Goal: Information Seeking & Learning: Learn about a topic

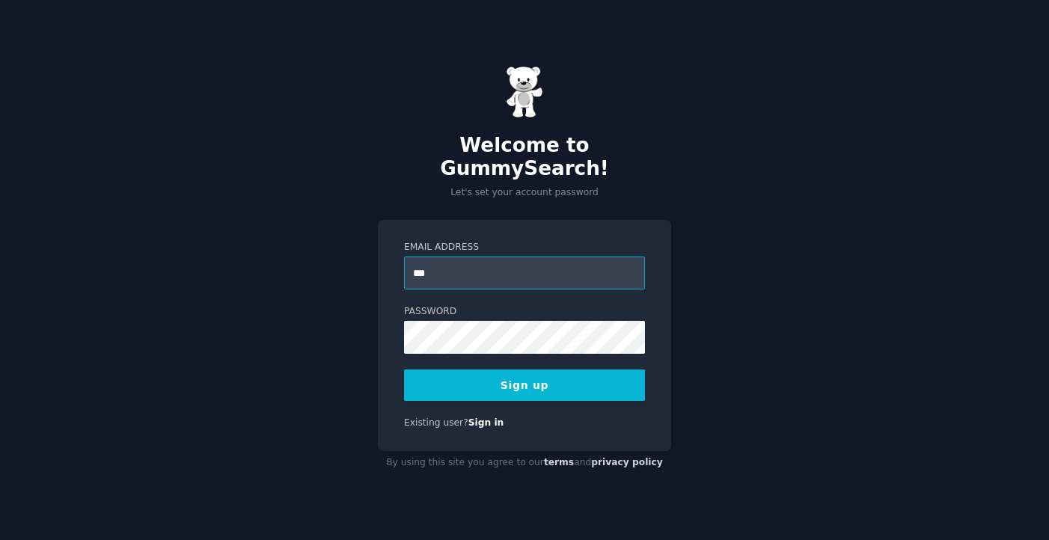
type input "**********"
click at [494, 377] on button "Sign up" at bounding box center [524, 385] width 241 height 31
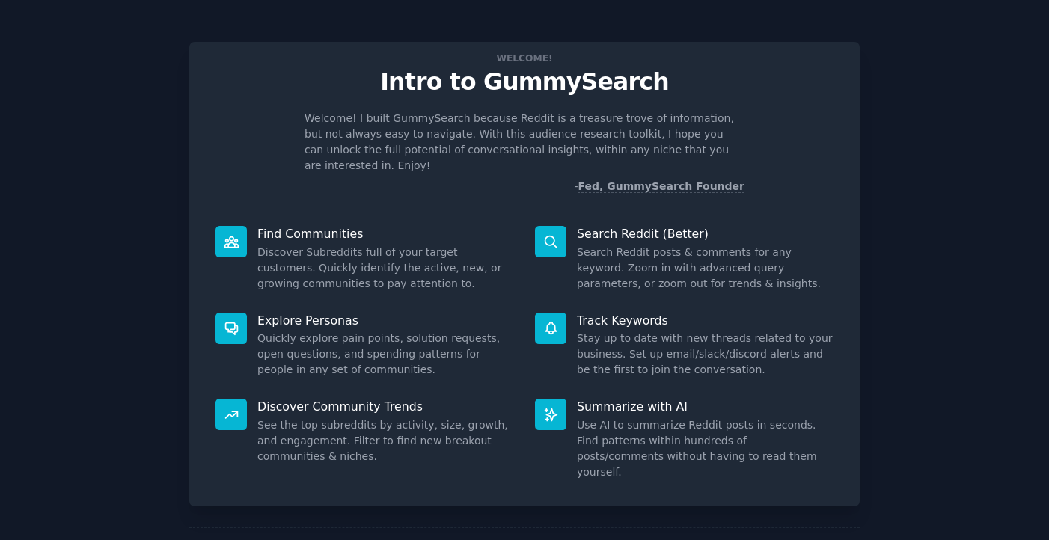
scroll to position [45, 0]
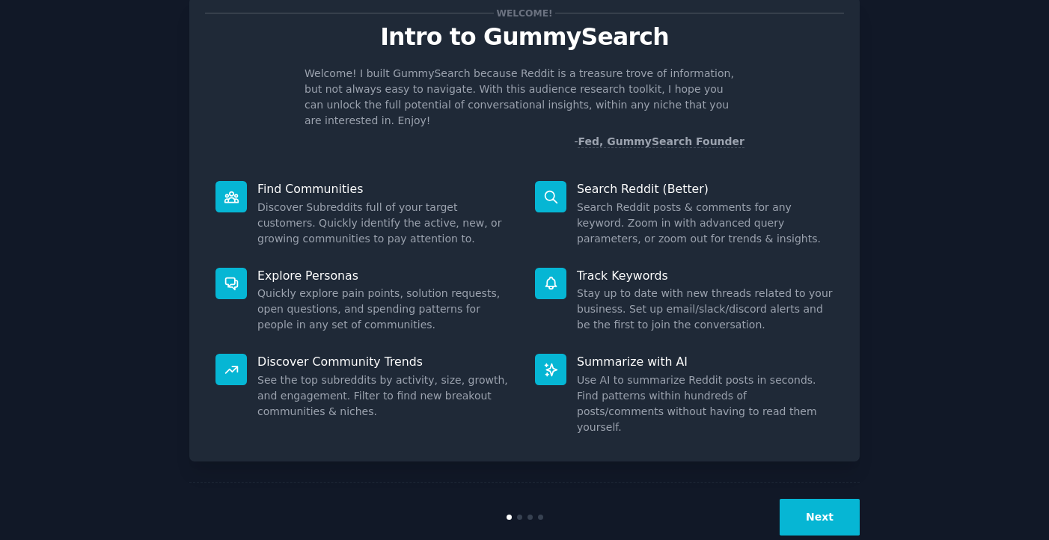
click at [809, 499] on button "Next" at bounding box center [820, 517] width 80 height 37
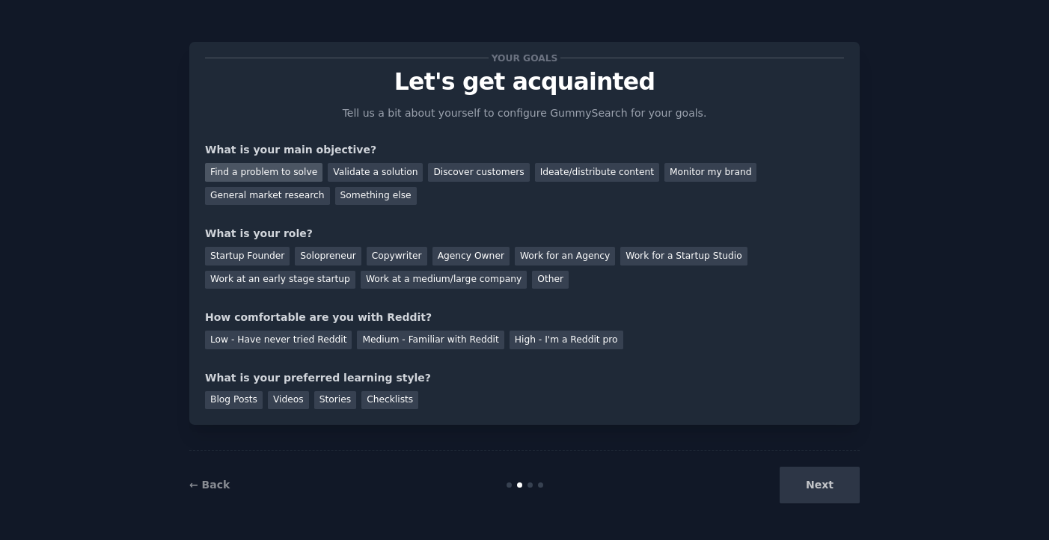
click at [281, 174] on div "Find a problem to solve" at bounding box center [264, 172] width 118 height 19
click at [284, 197] on div "General market research" at bounding box center [267, 196] width 125 height 19
click at [278, 176] on div "Find a problem to solve" at bounding box center [264, 172] width 118 height 19
click at [448, 260] on div "Agency Owner" at bounding box center [471, 256] width 77 height 19
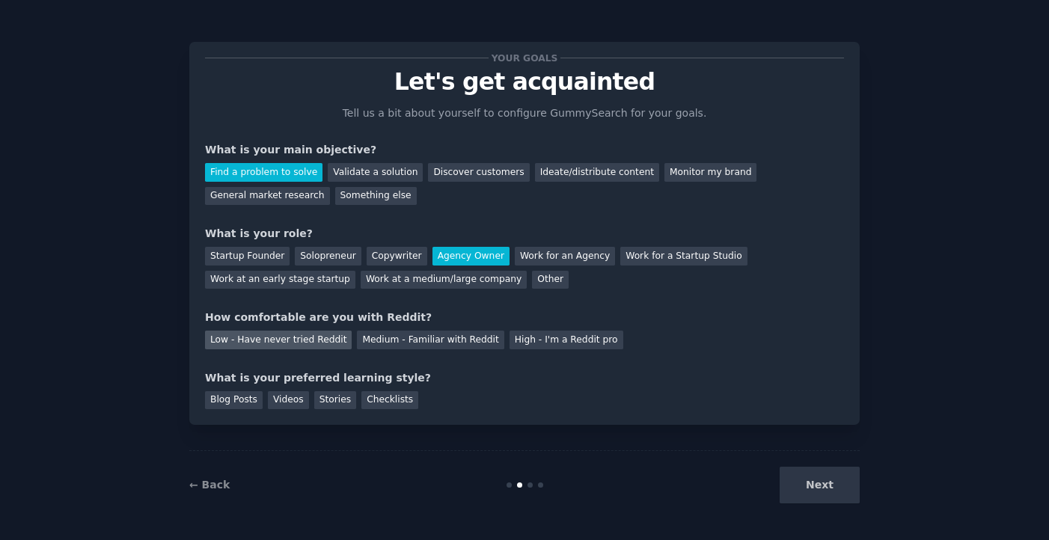
click at [325, 337] on div "Low - Have never tried Reddit" at bounding box center [278, 340] width 147 height 19
click at [381, 402] on div "Checklists" at bounding box center [389, 400] width 57 height 19
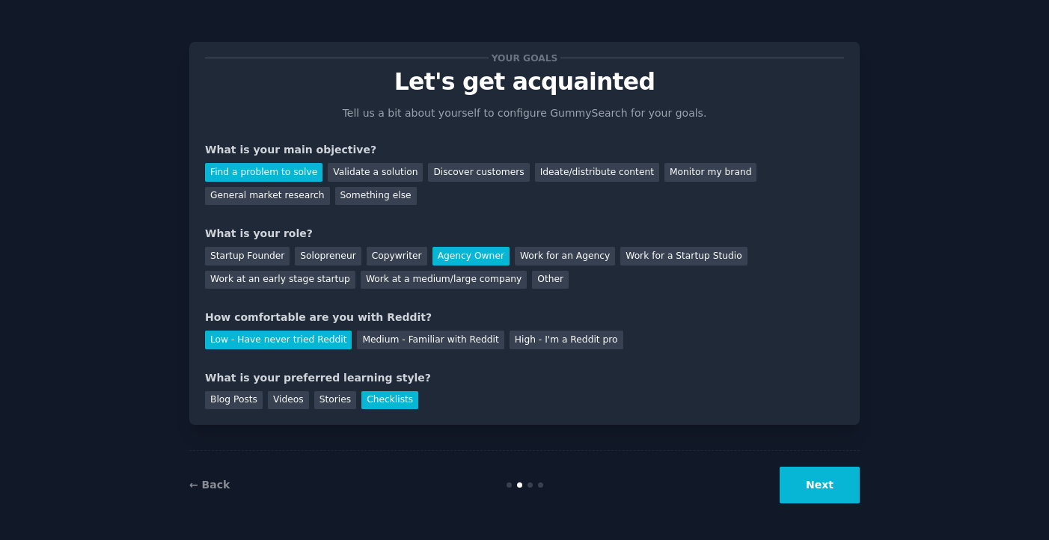
click at [805, 489] on button "Next" at bounding box center [820, 485] width 80 height 37
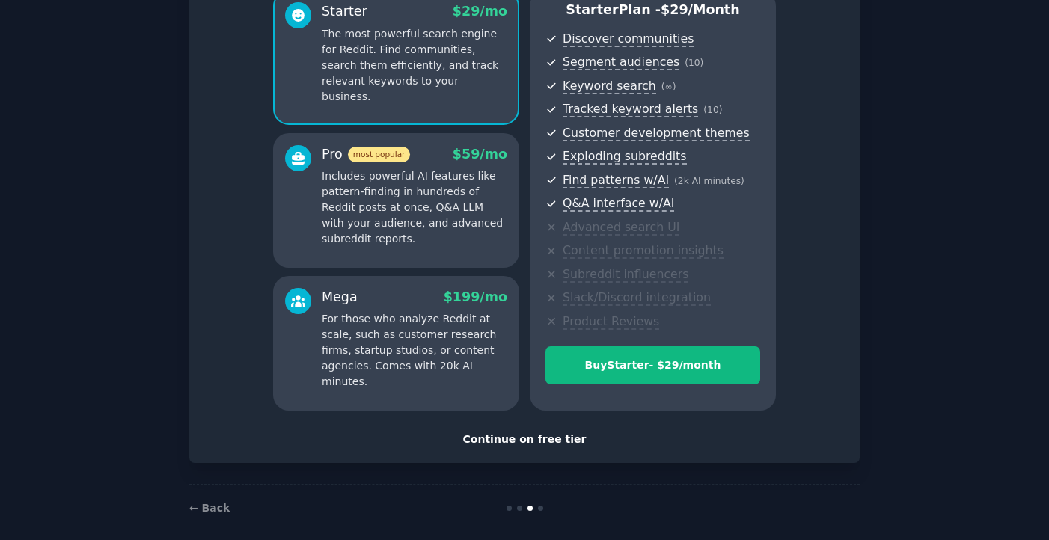
scroll to position [147, 0]
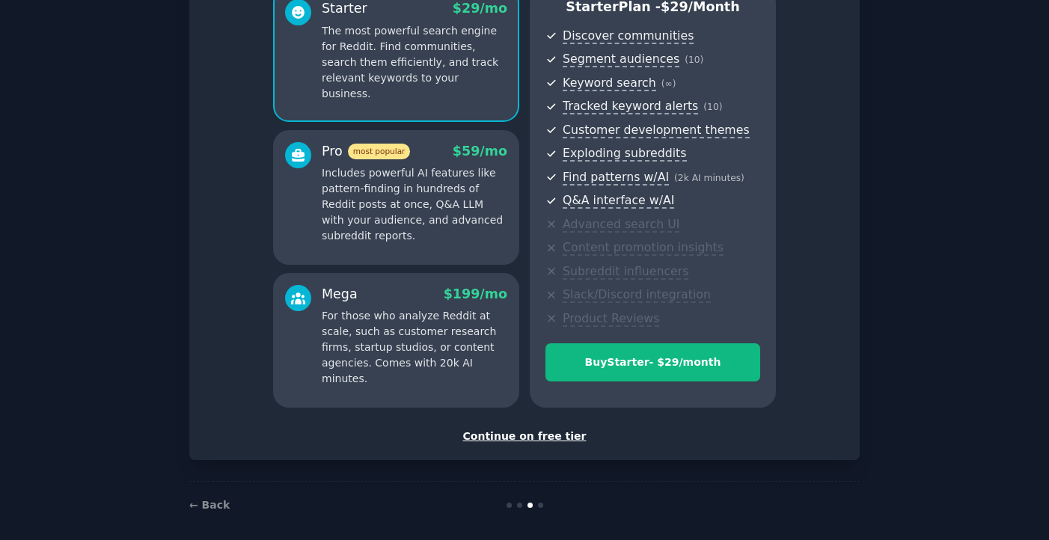
click at [550, 436] on div "Continue on free tier" at bounding box center [524, 437] width 639 height 16
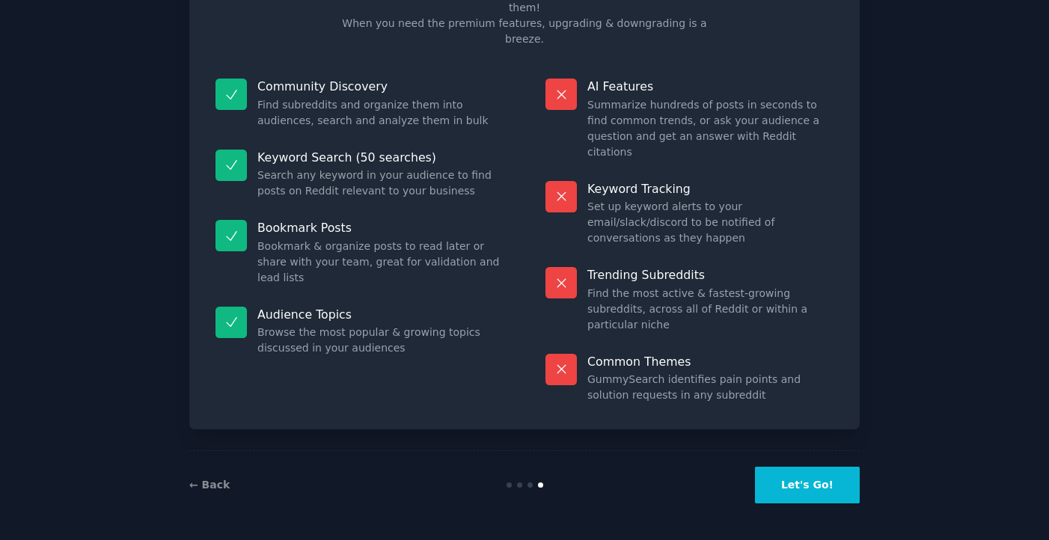
scroll to position [43, 0]
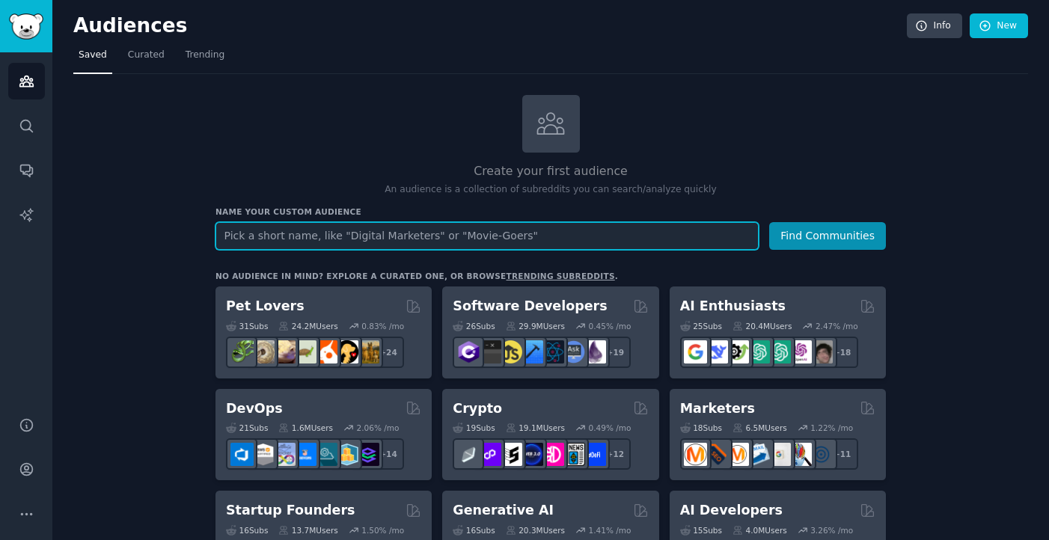
click at [505, 239] on input "text" at bounding box center [487, 236] width 543 height 28
paste input "purchasing power"
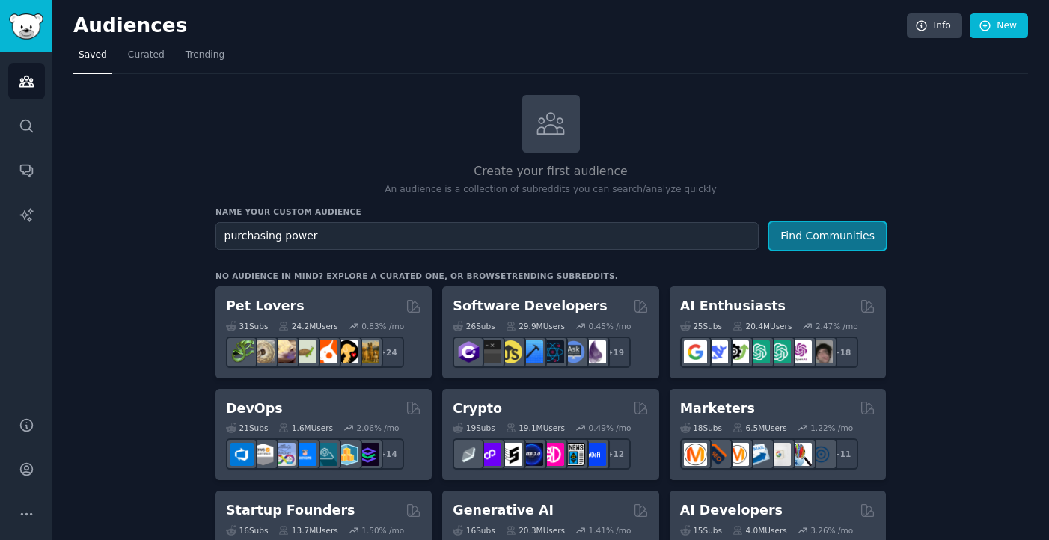
click at [814, 241] on button "Find Communities" at bounding box center [827, 236] width 117 height 28
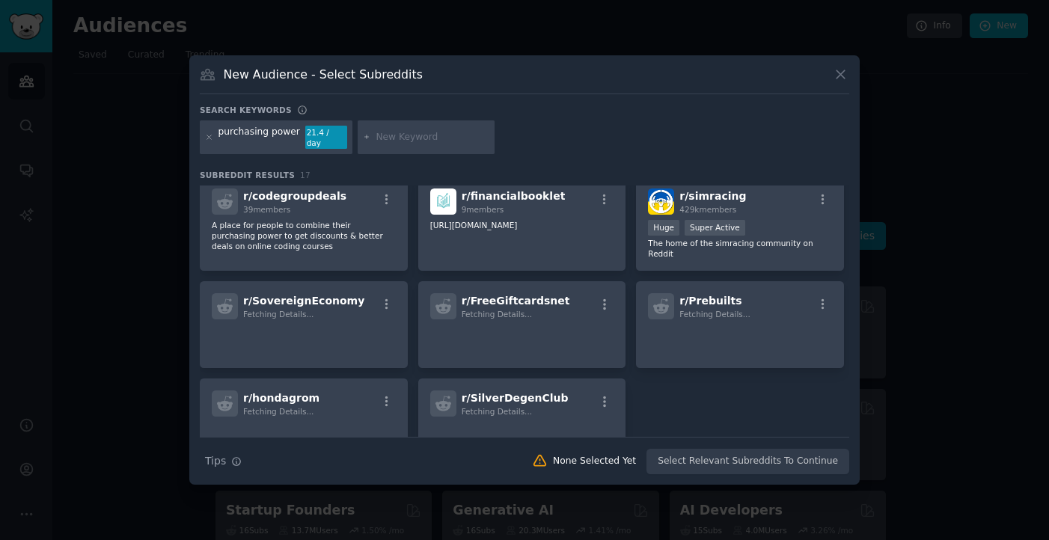
scroll to position [348, 0]
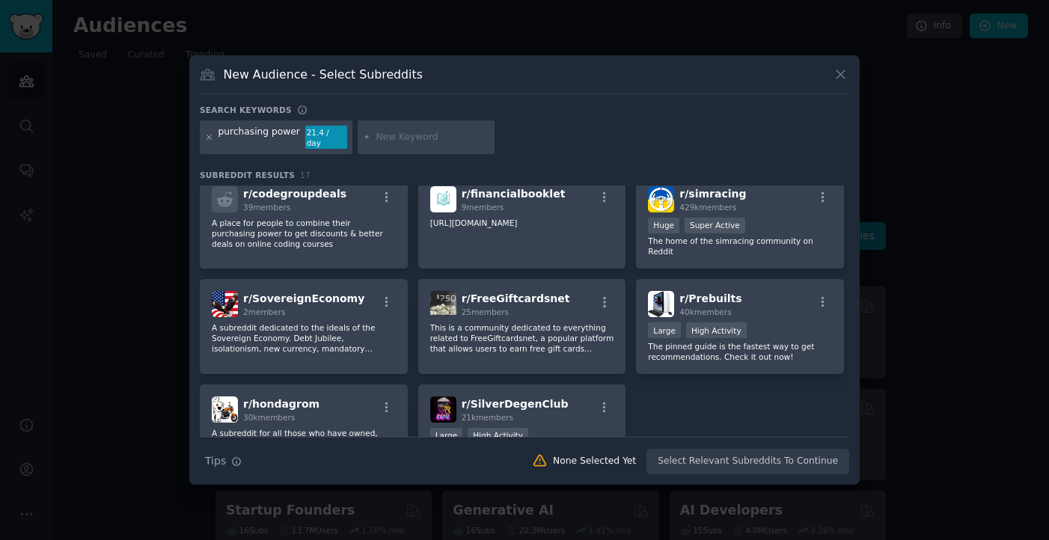
click at [208, 139] on icon at bounding box center [209, 137] width 8 height 8
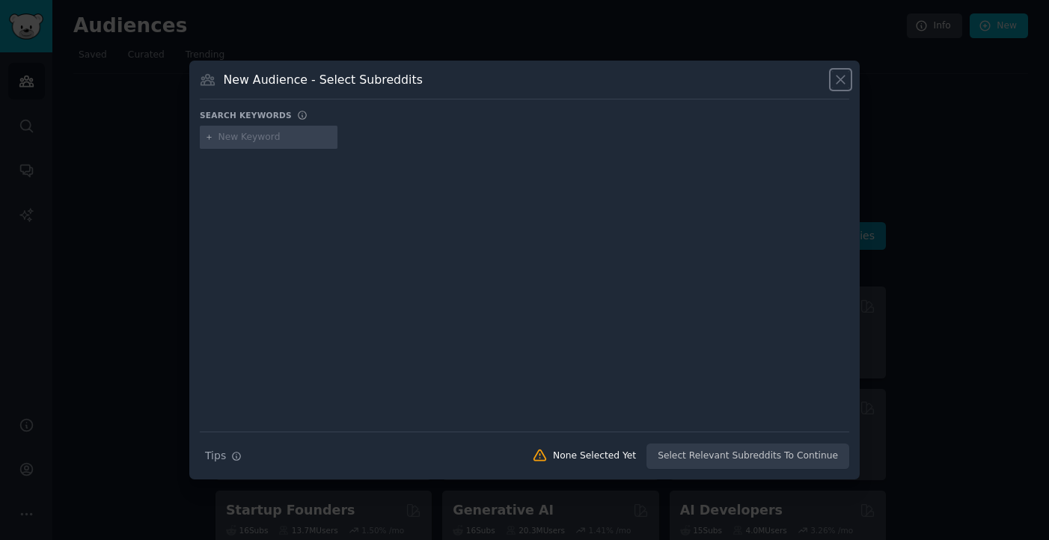
click at [842, 79] on icon at bounding box center [841, 80] width 16 height 16
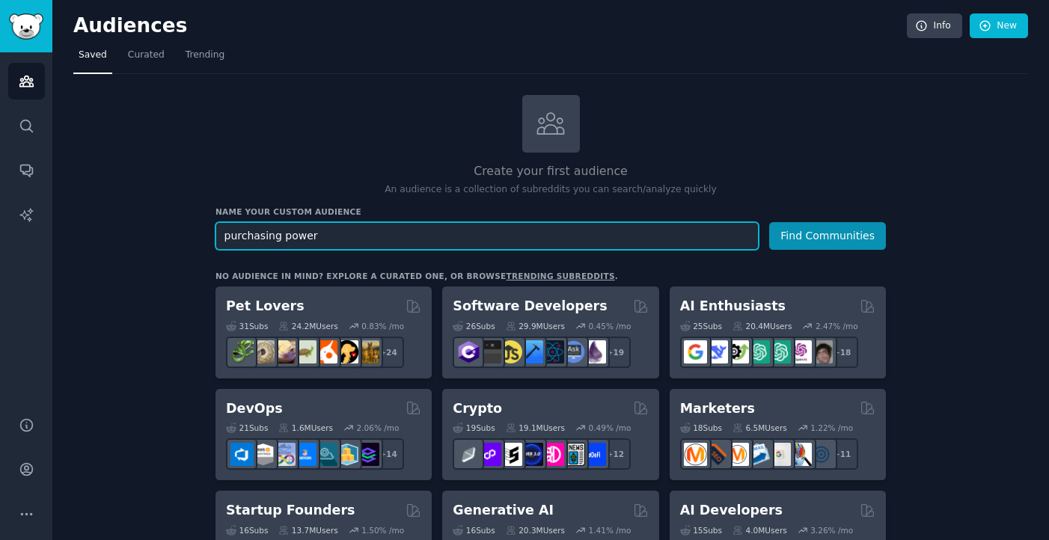
click at [389, 228] on input "purchasing power" at bounding box center [487, 236] width 543 height 28
type input "inflation"
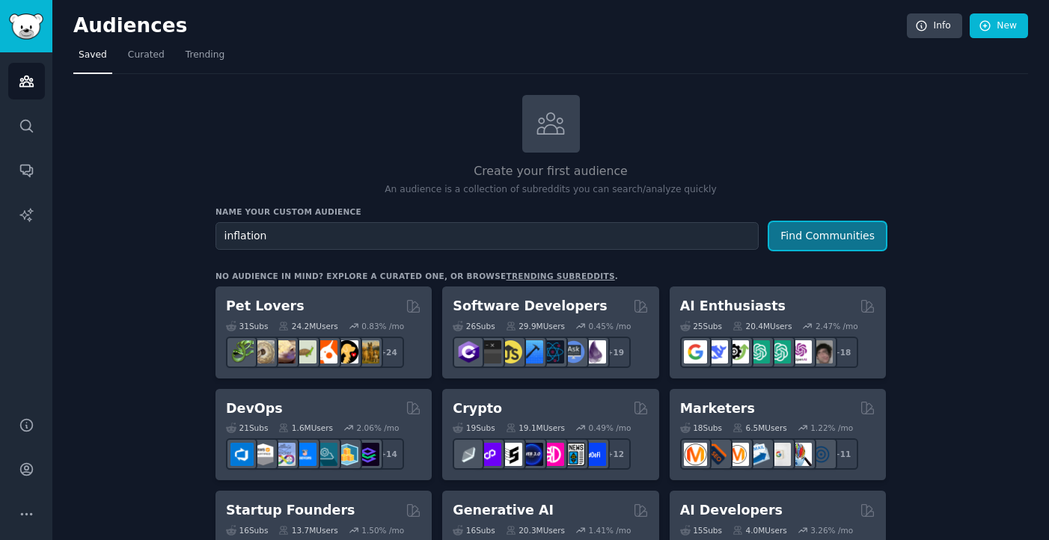
click at [824, 243] on button "Find Communities" at bounding box center [827, 236] width 117 height 28
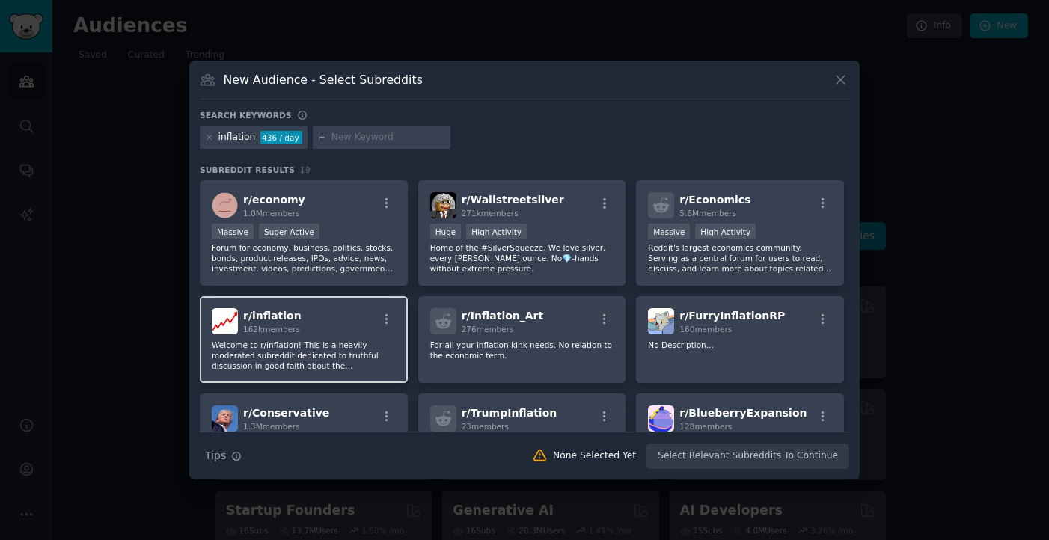
click at [350, 355] on p "Welcome to r/inflation! This is a heavily moderated subreddit dedicated to trut…" at bounding box center [304, 355] width 184 height 31
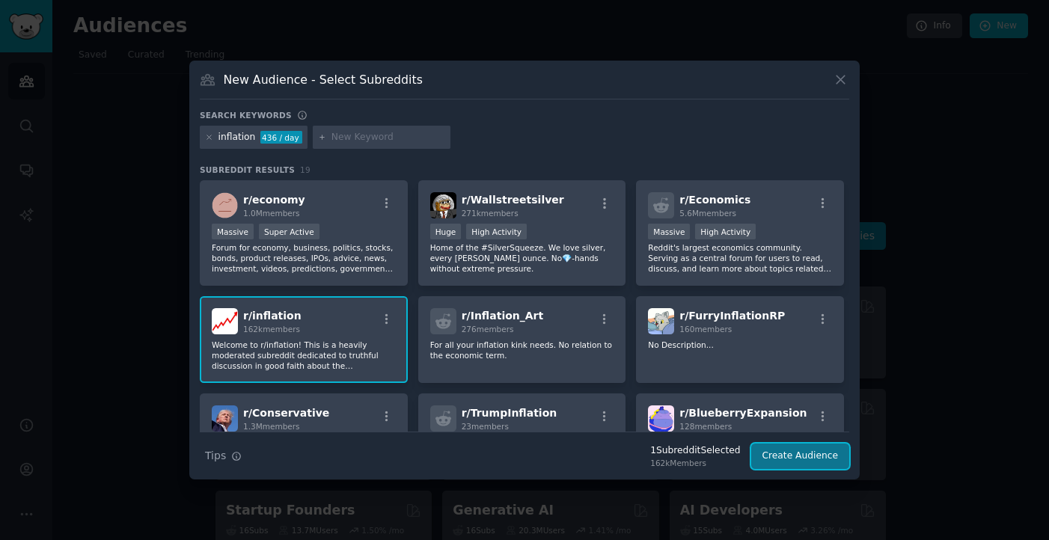
click at [783, 457] on button "Create Audience" at bounding box center [800, 456] width 99 height 25
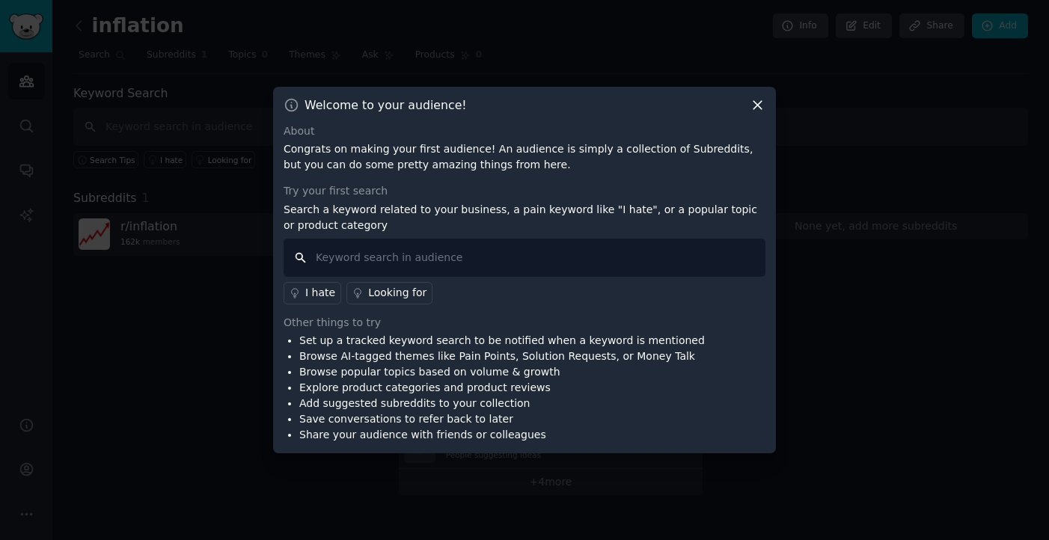
click at [602, 261] on input "text" at bounding box center [525, 258] width 482 height 38
type input "i wonder"
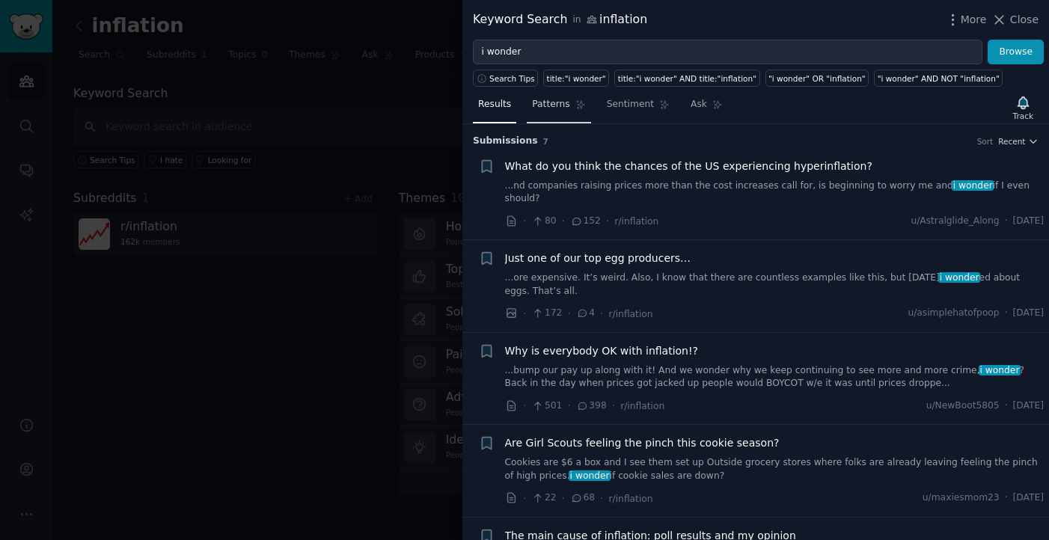
click at [543, 108] on span "Patterns" at bounding box center [550, 104] width 37 height 13
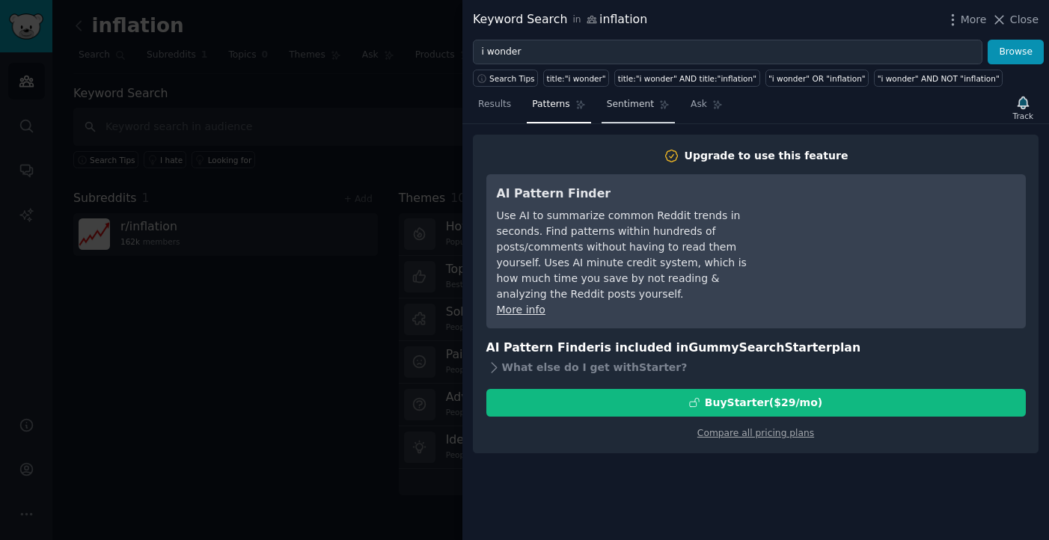
click at [620, 103] on span "Sentiment" at bounding box center [630, 104] width 47 height 13
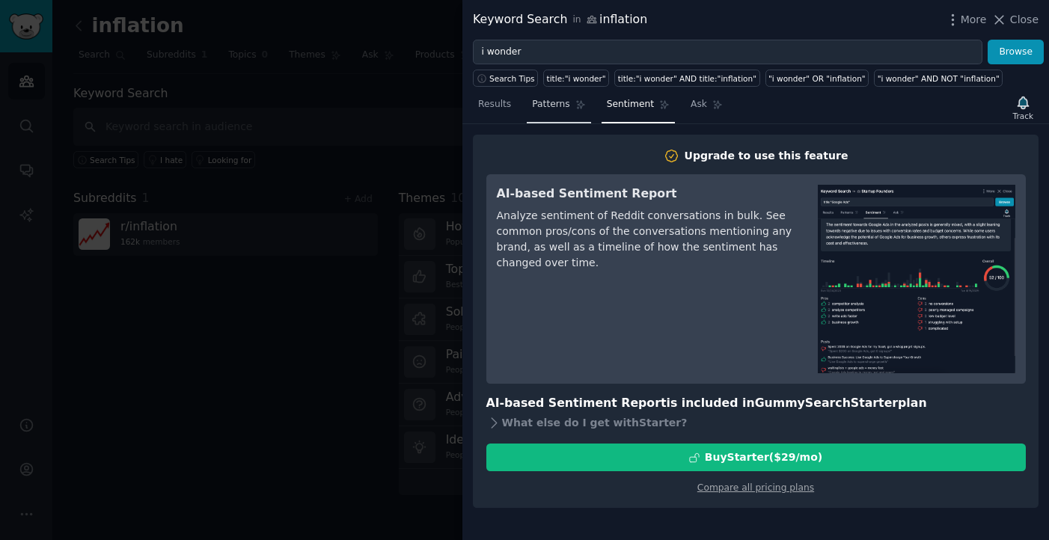
click at [565, 106] on span "Patterns" at bounding box center [550, 104] width 37 height 13
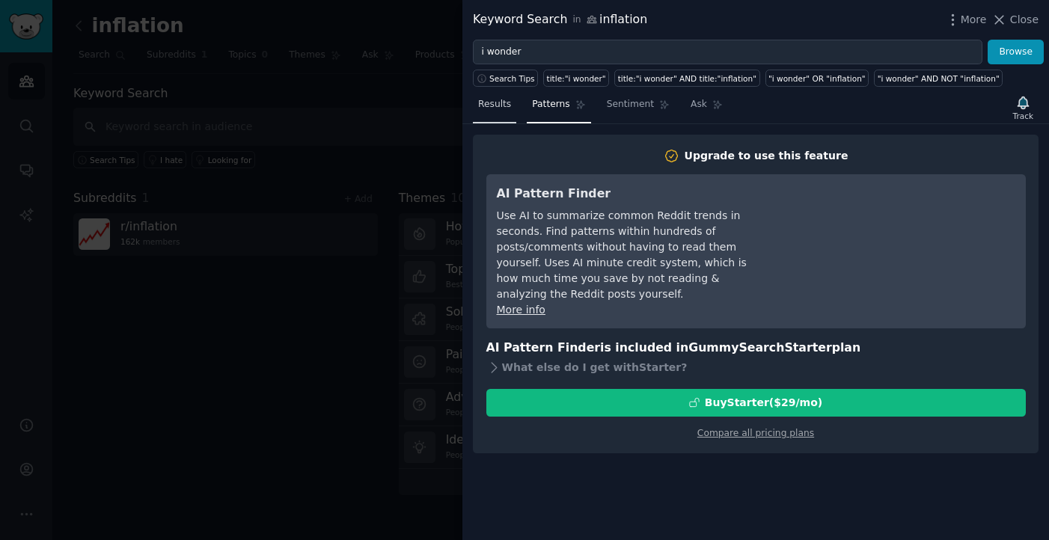
click at [492, 106] on span "Results" at bounding box center [494, 104] width 33 height 13
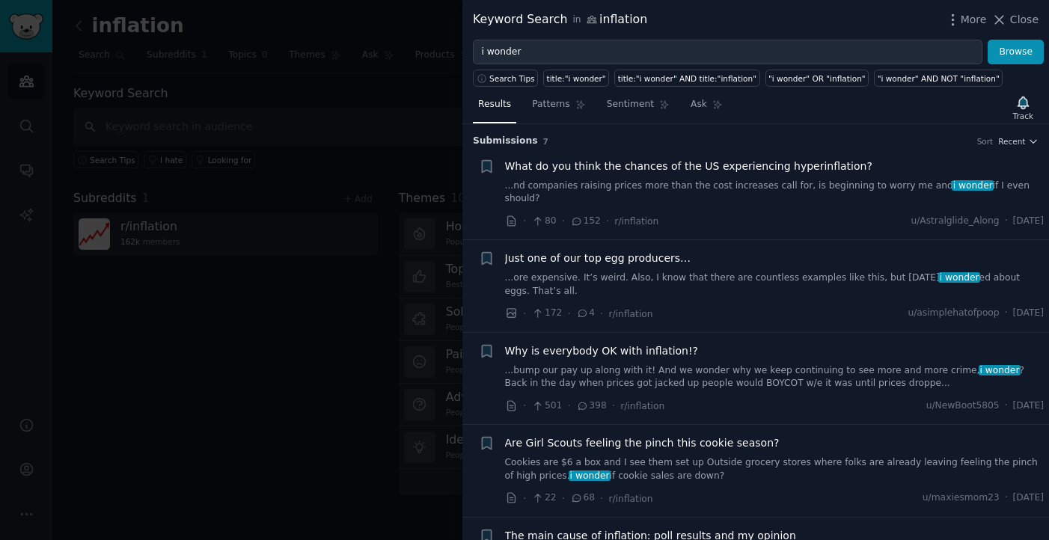
click at [649, 344] on span "Why is everybody OK with inflation!?" at bounding box center [602, 352] width 194 height 16
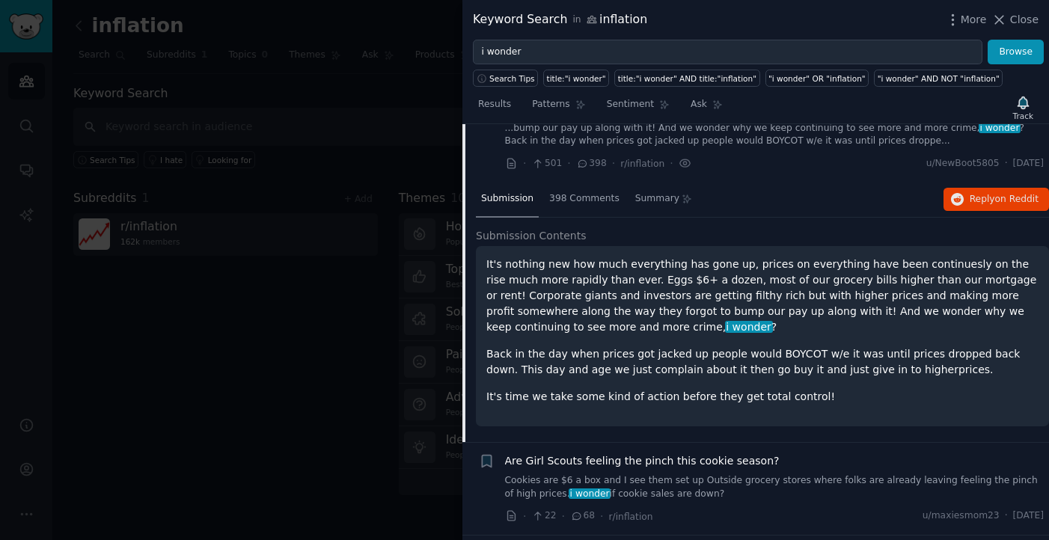
scroll to position [260, 0]
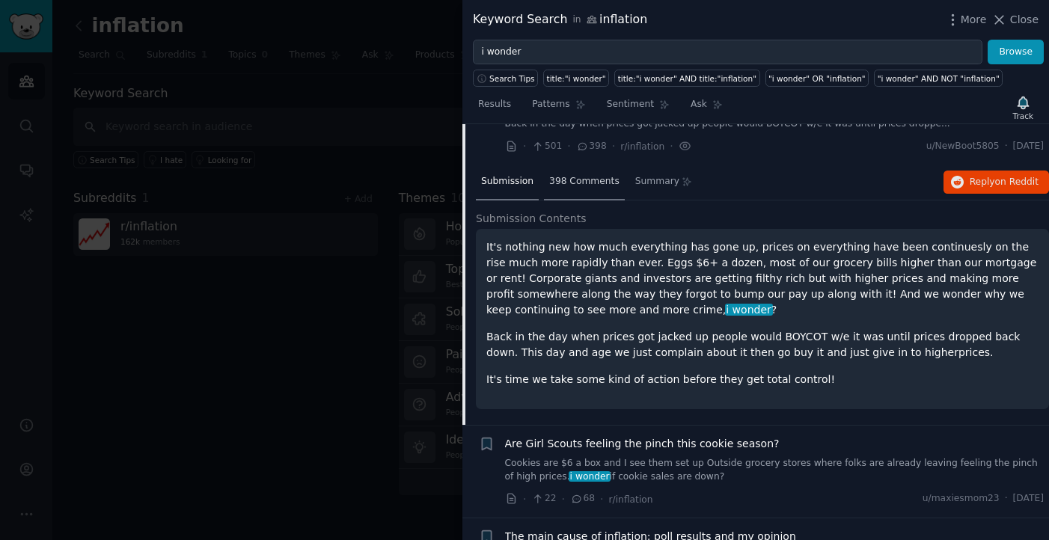
click at [560, 175] on span "398 Comments" at bounding box center [584, 181] width 70 height 13
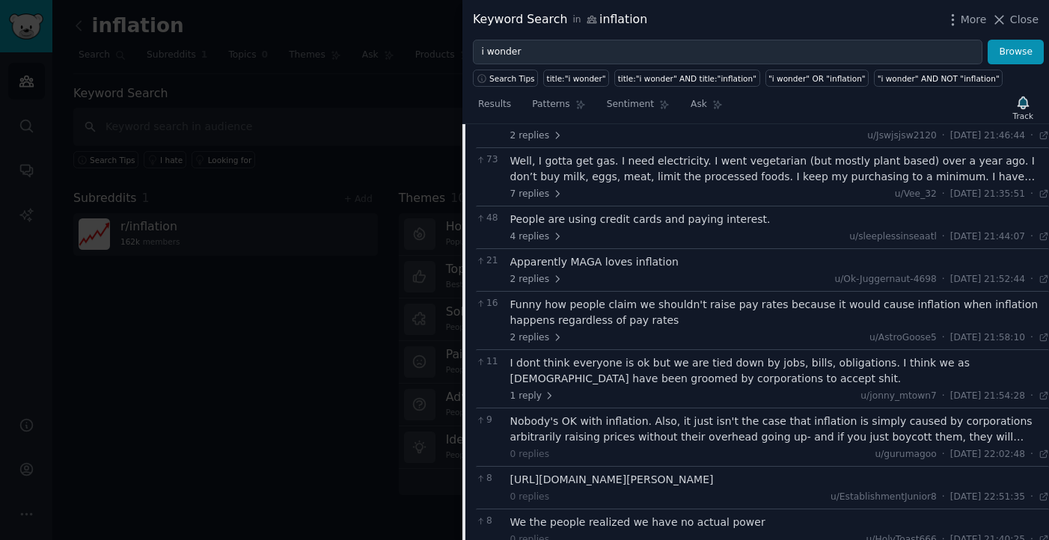
scroll to position [501, 0]
click at [1010, 19] on button "Close" at bounding box center [1015, 20] width 47 height 16
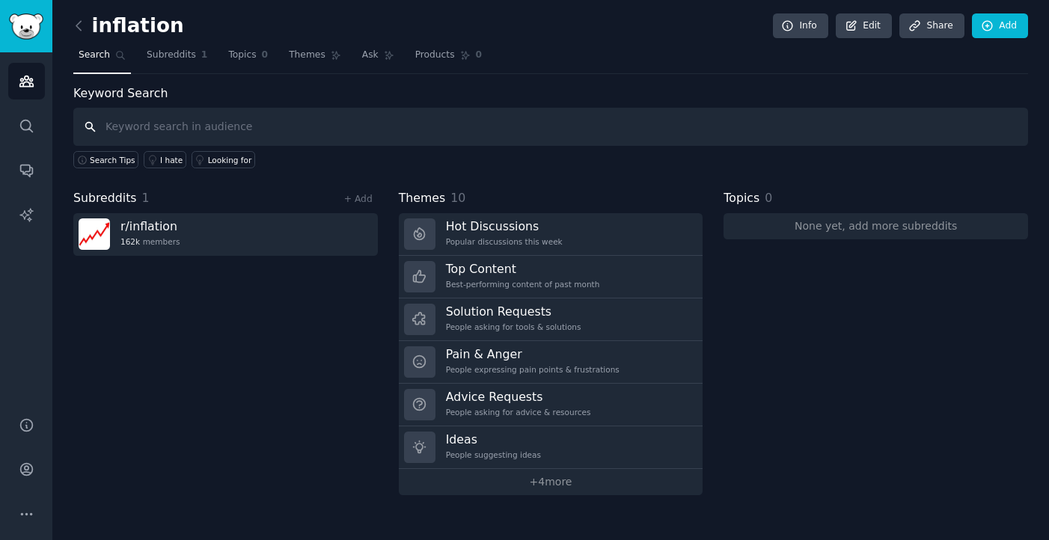
click at [198, 128] on input "text" at bounding box center [550, 127] width 955 height 38
type input "digital business"
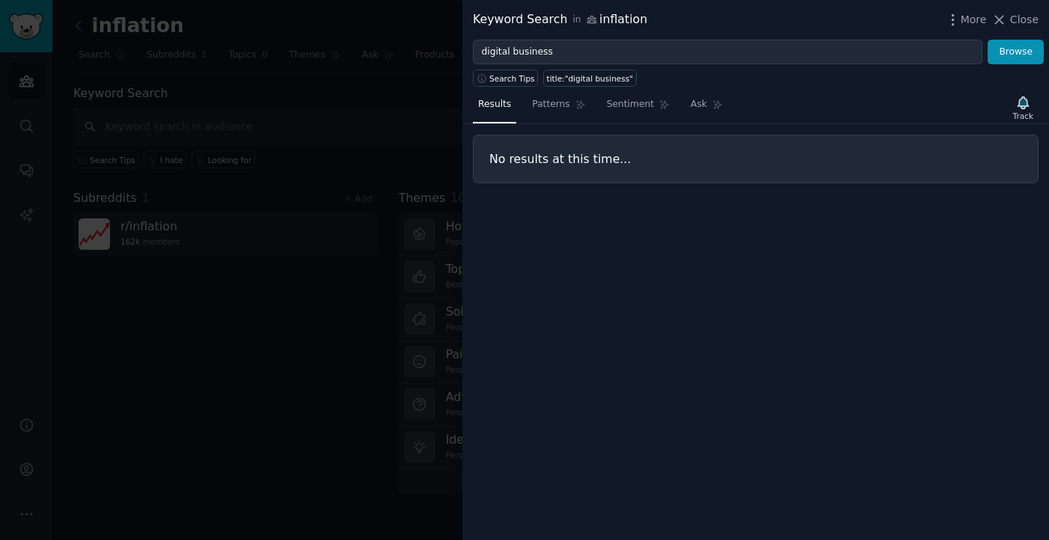
click at [412, 139] on div at bounding box center [524, 270] width 1049 height 540
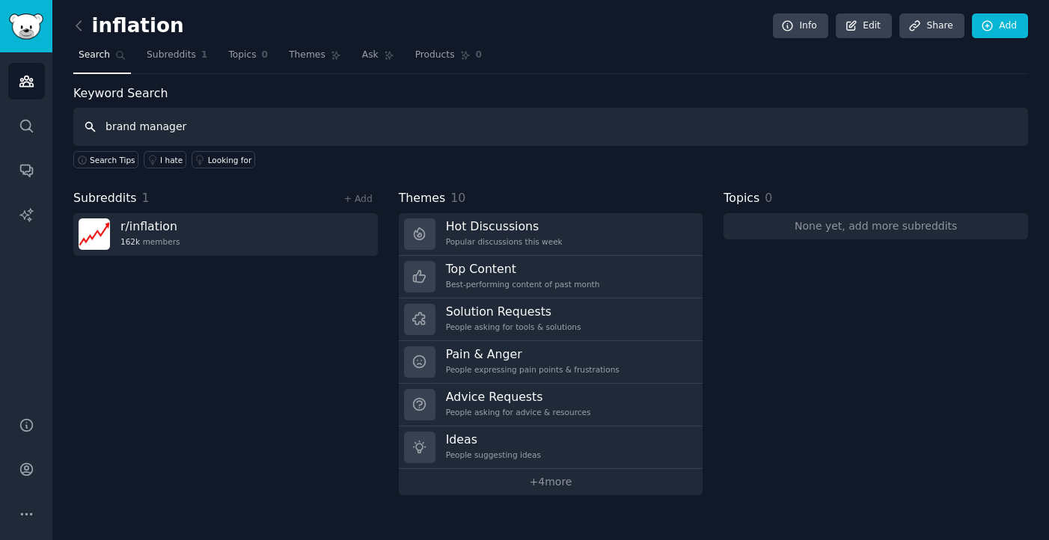
type input "brand manager"
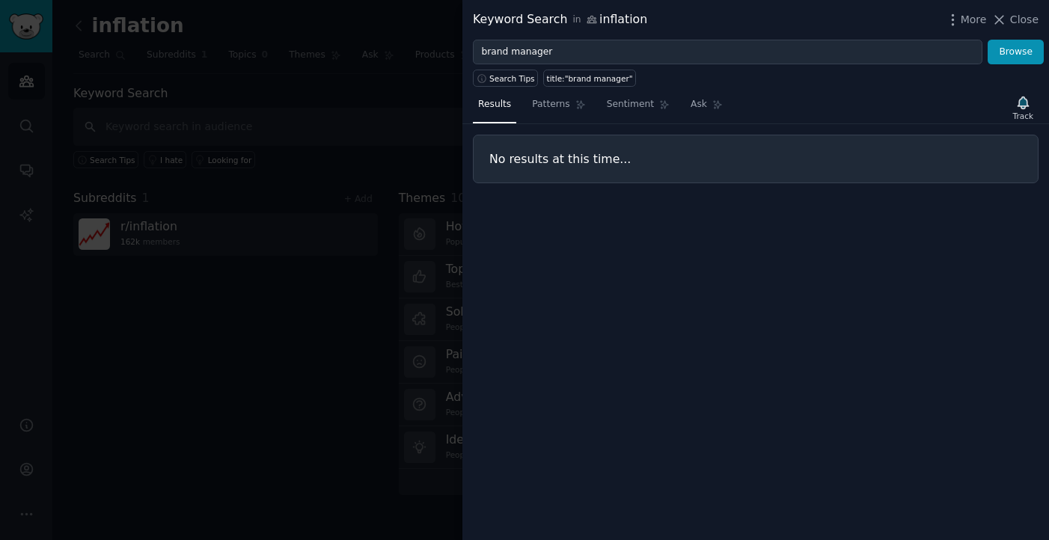
click at [345, 138] on div at bounding box center [524, 270] width 1049 height 540
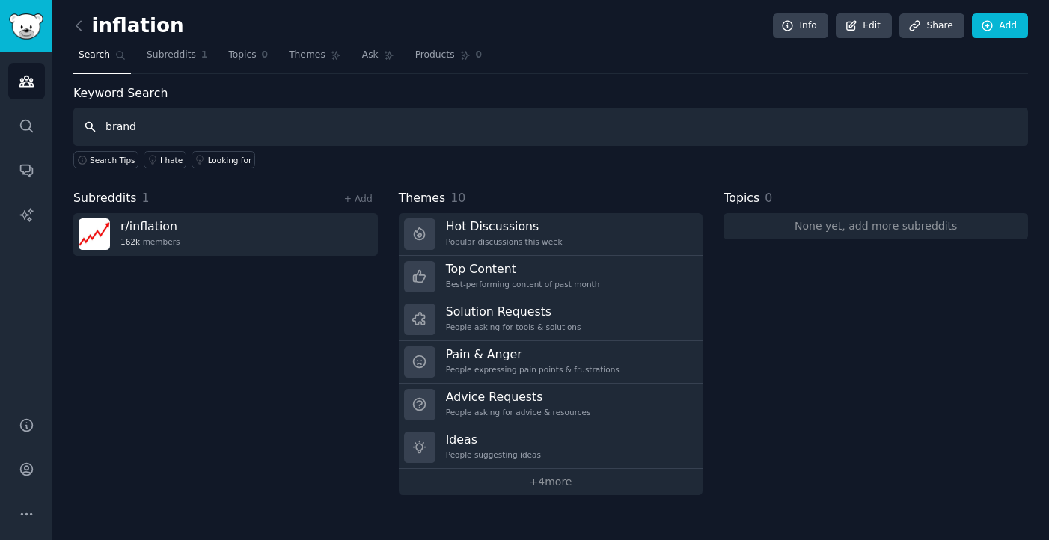
type input "brand"
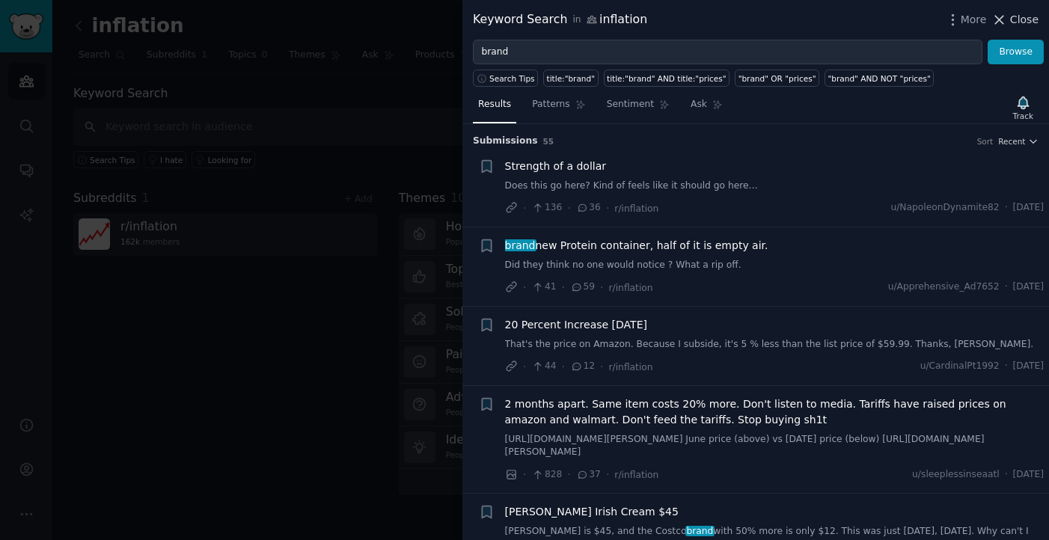
click at [1013, 12] on span "Close" at bounding box center [1024, 20] width 28 height 16
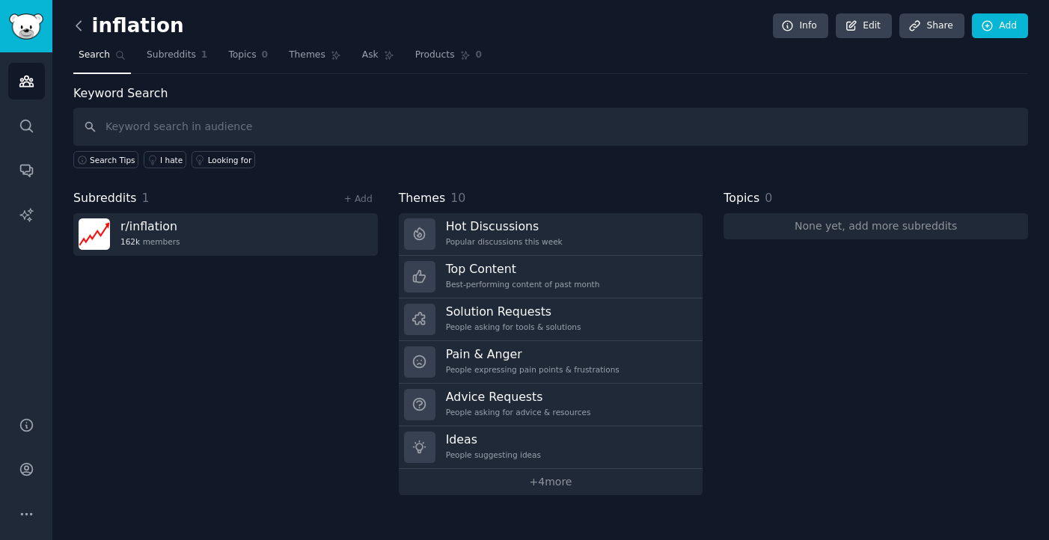
click at [82, 25] on icon at bounding box center [79, 26] width 16 height 16
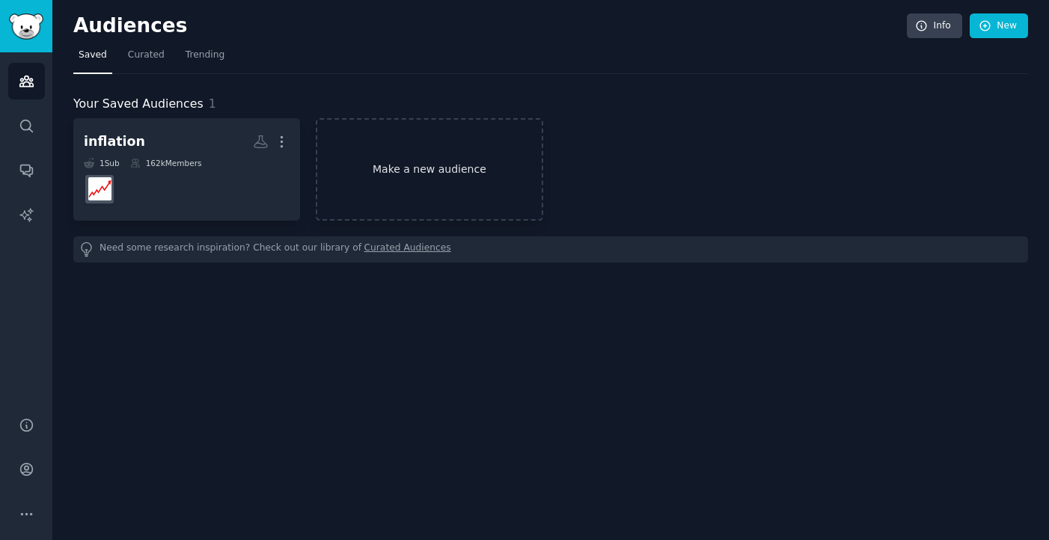
click at [418, 166] on link "Make a new audience" at bounding box center [429, 169] width 227 height 103
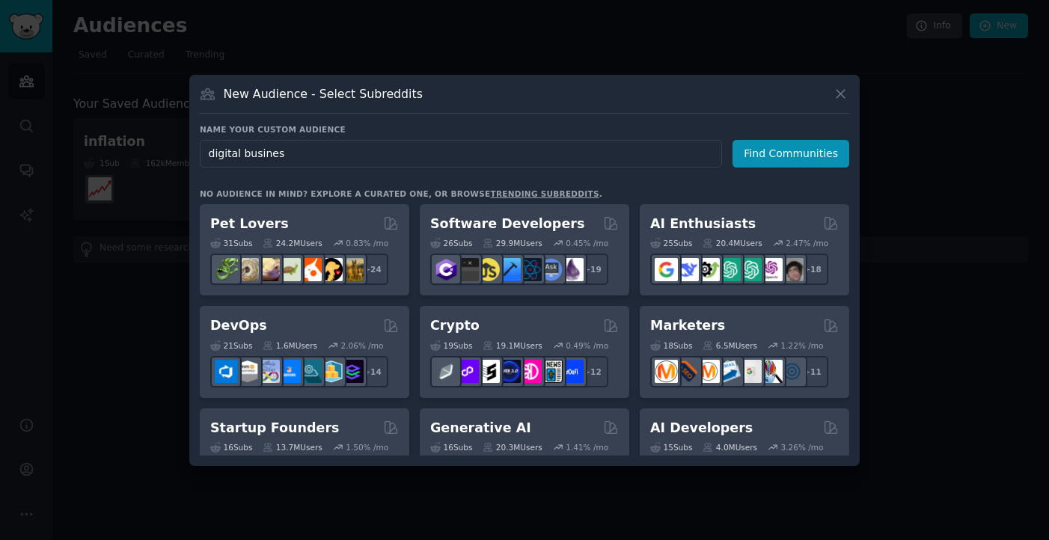
type input "digital business"
click button "Find Communities" at bounding box center [791, 154] width 117 height 28
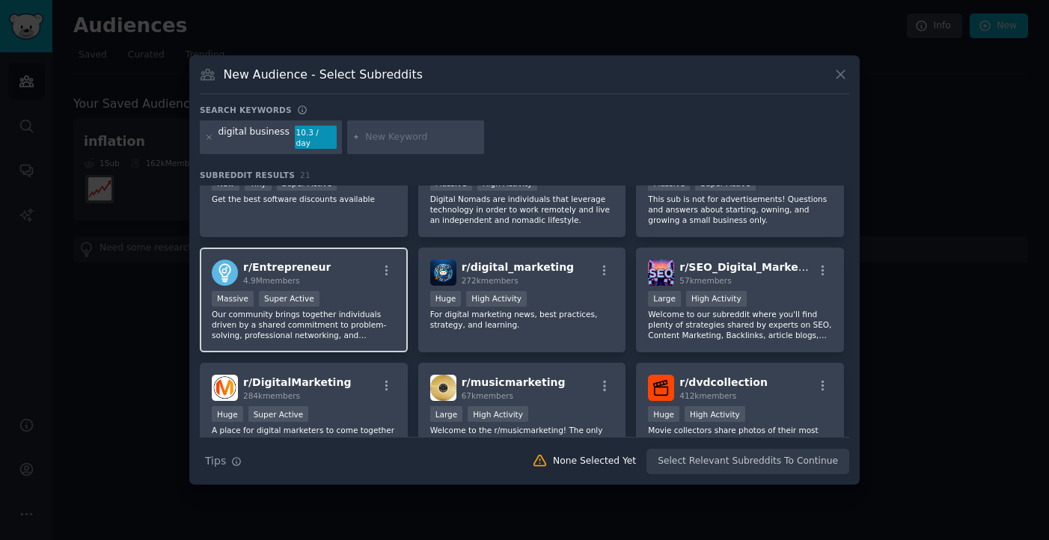
scroll to position [57, 0]
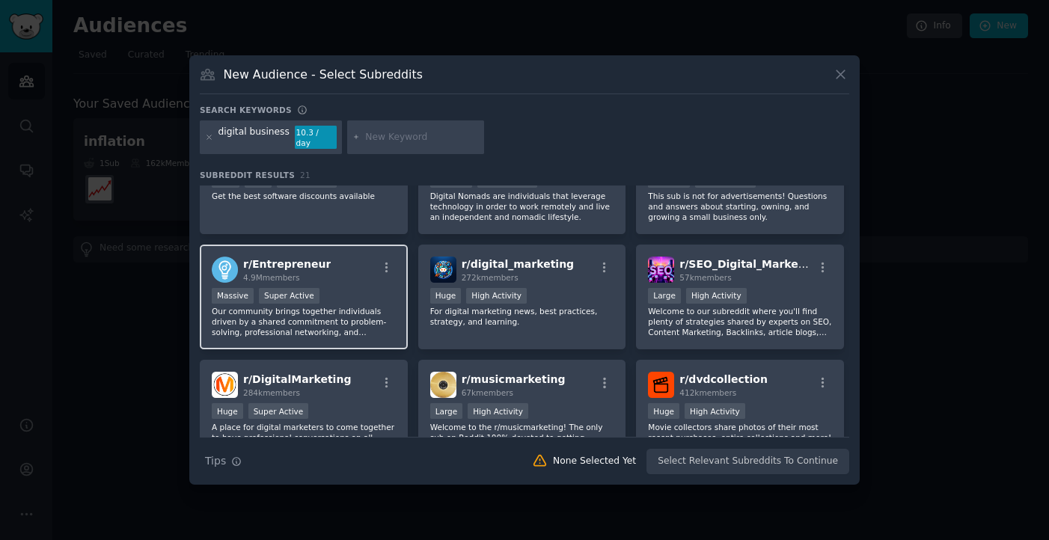
click at [298, 323] on p "Our community brings together individuals driven by a shared commitment to prob…" at bounding box center [304, 321] width 184 height 31
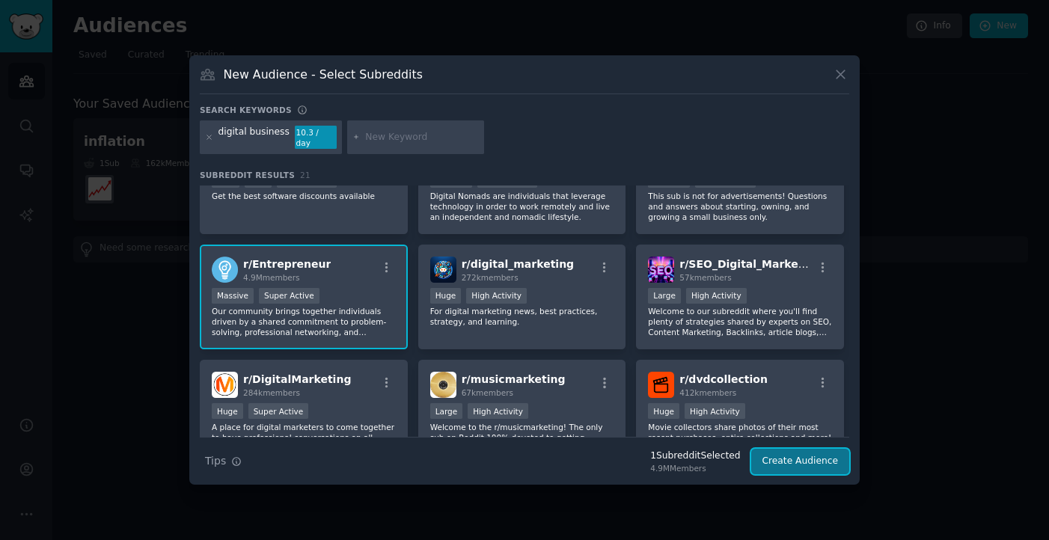
click at [775, 457] on button "Create Audience" at bounding box center [800, 461] width 99 height 25
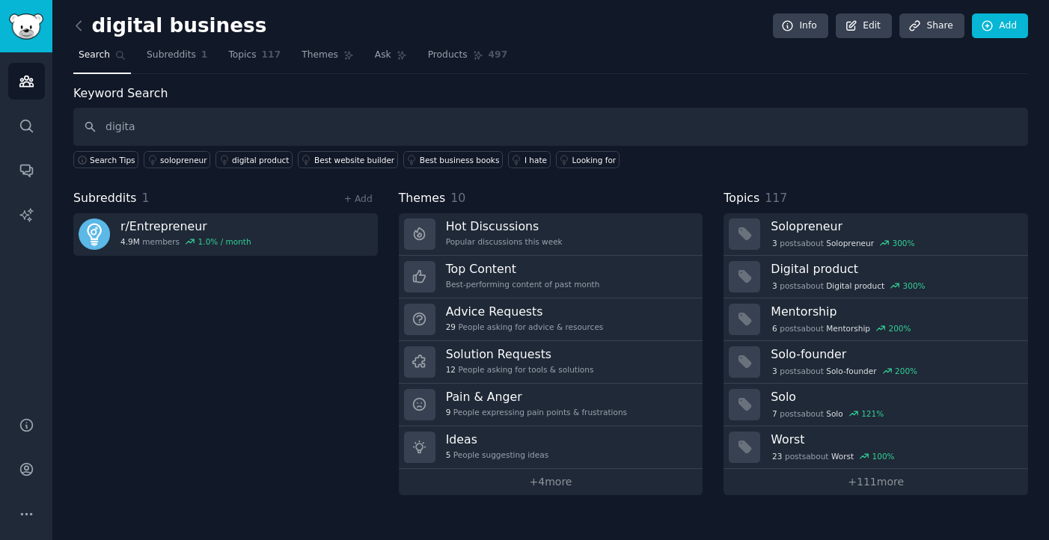
type input "digital"
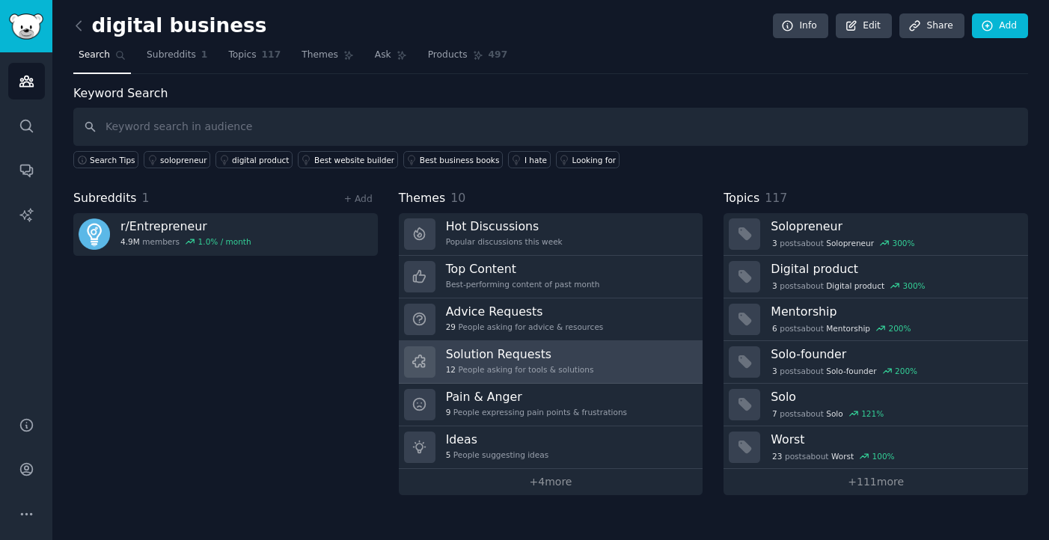
click at [538, 359] on h3 "Solution Requests" at bounding box center [520, 355] width 148 height 16
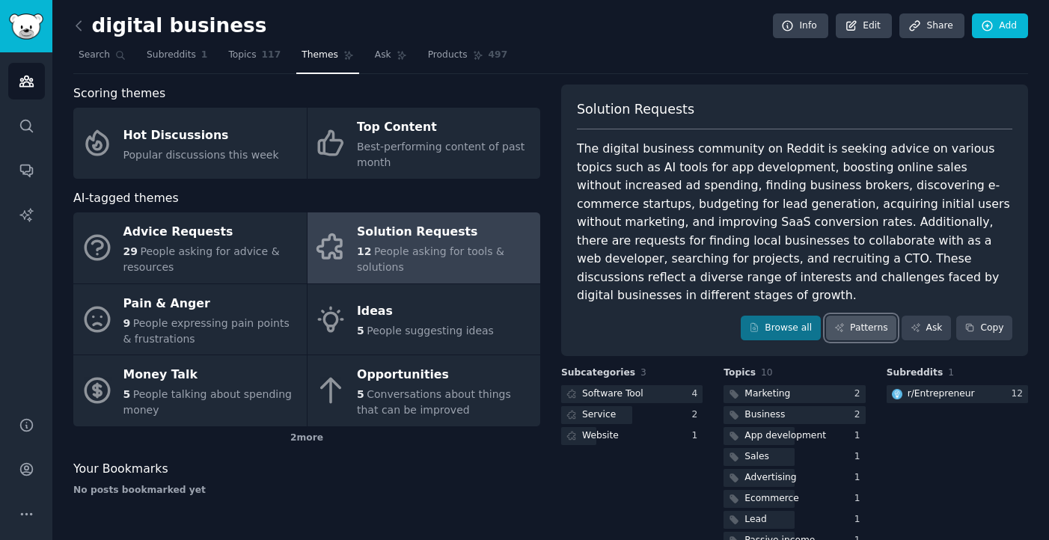
click at [856, 316] on link "Patterns" at bounding box center [861, 328] width 70 height 25
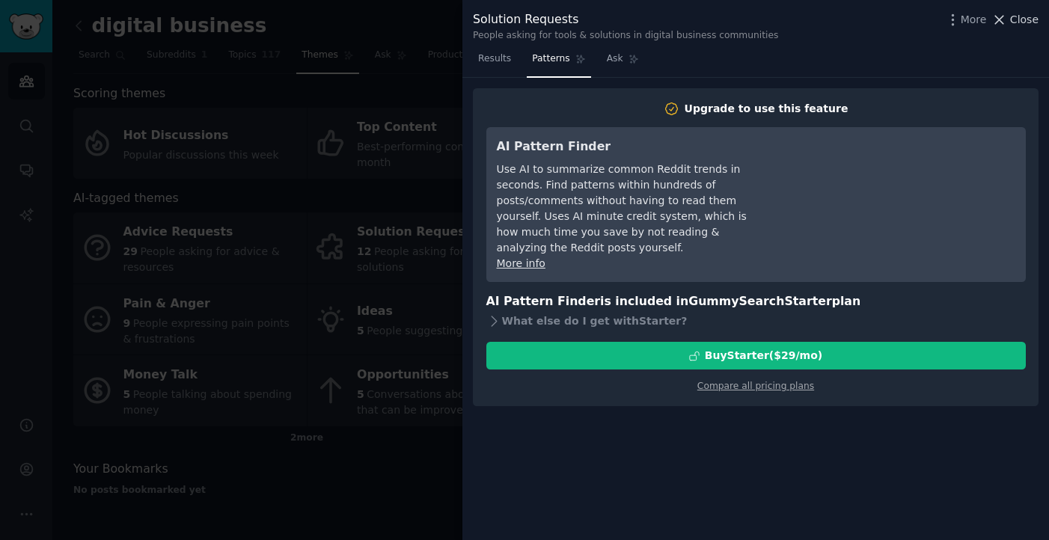
click at [1006, 21] on icon at bounding box center [1000, 20] width 16 height 16
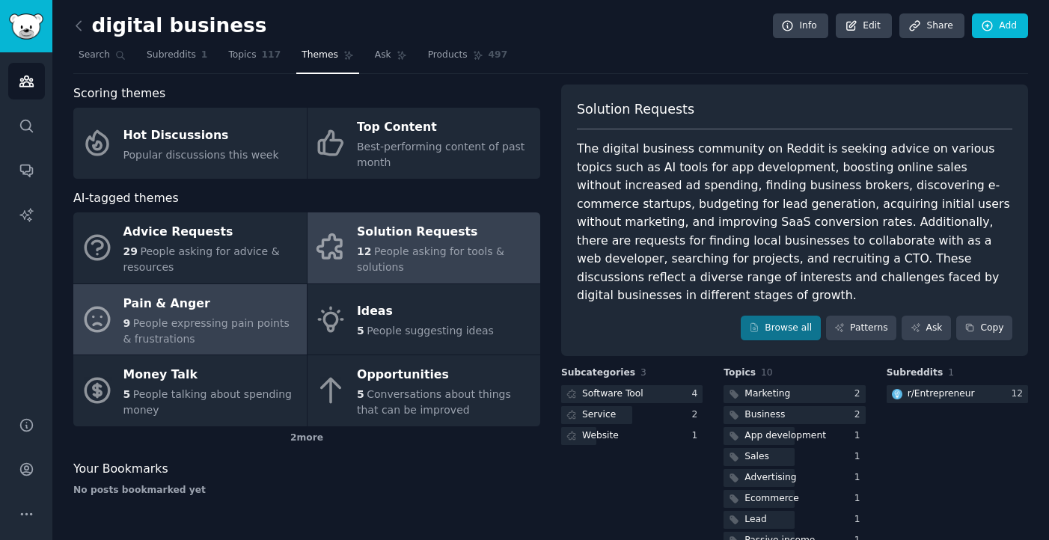
click at [200, 311] on div "Pain & Anger" at bounding box center [211, 304] width 176 height 24
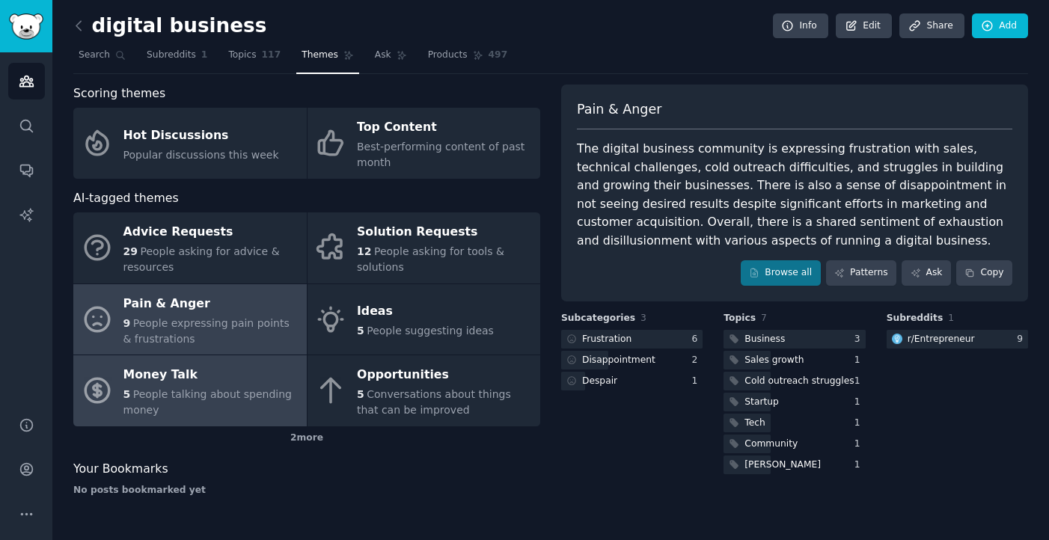
click at [182, 394] on span "People talking about spending money" at bounding box center [207, 402] width 168 height 28
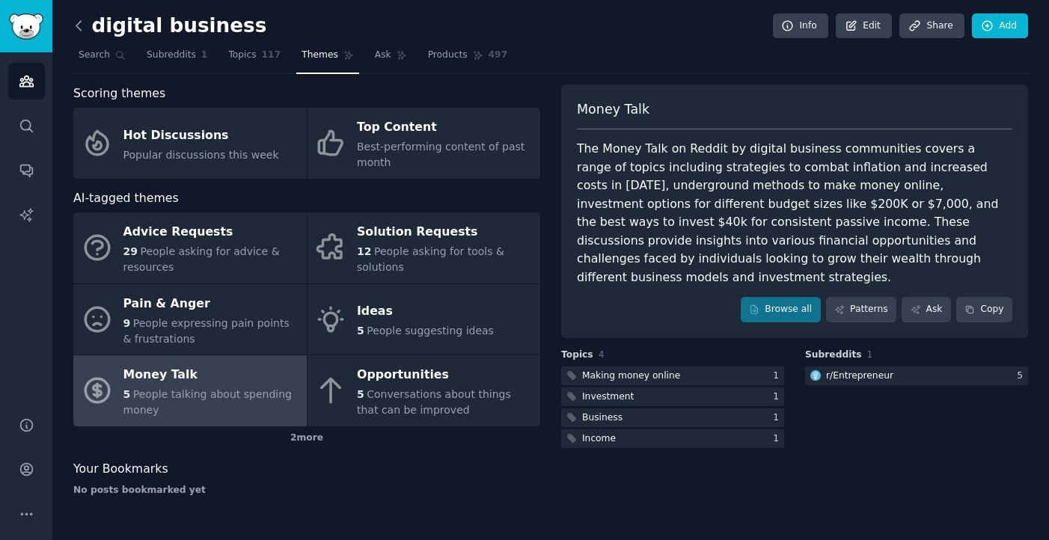
click at [78, 23] on icon at bounding box center [78, 25] width 4 height 9
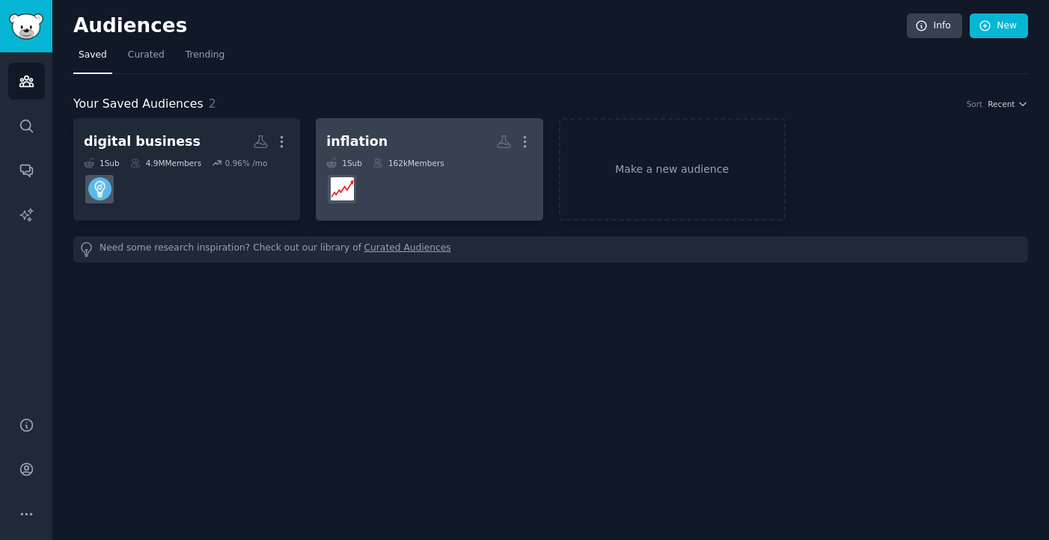
click at [372, 197] on dd "r/inflation" at bounding box center [429, 189] width 206 height 42
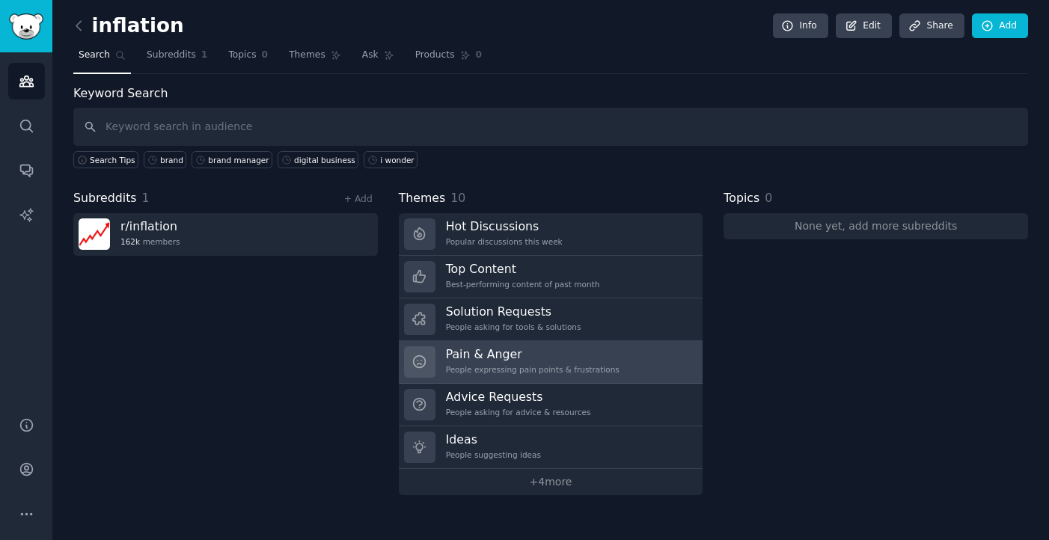
click at [483, 359] on h3 "Pain & Anger" at bounding box center [533, 355] width 174 height 16
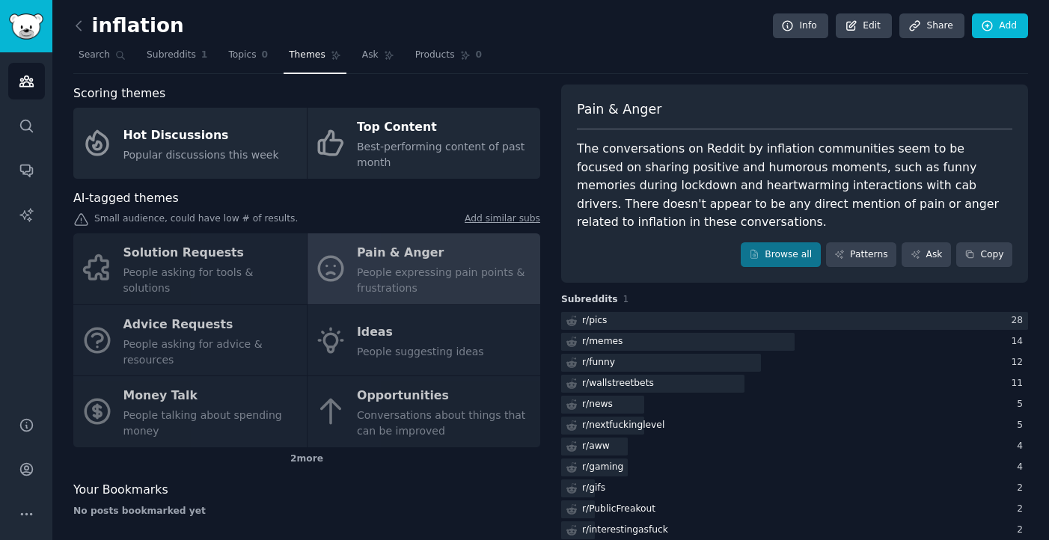
click at [235, 271] on div "Solution Requests People asking for tools & solutions Pain & Anger People expre…" at bounding box center [306, 341] width 467 height 214
click at [192, 265] on div "Solution Requests People asking for tools & solutions Pain & Anger People expre…" at bounding box center [306, 341] width 467 height 214
click at [227, 266] on div "Solution Requests People asking for tools & solutions Pain & Anger People expre…" at bounding box center [306, 341] width 467 height 214
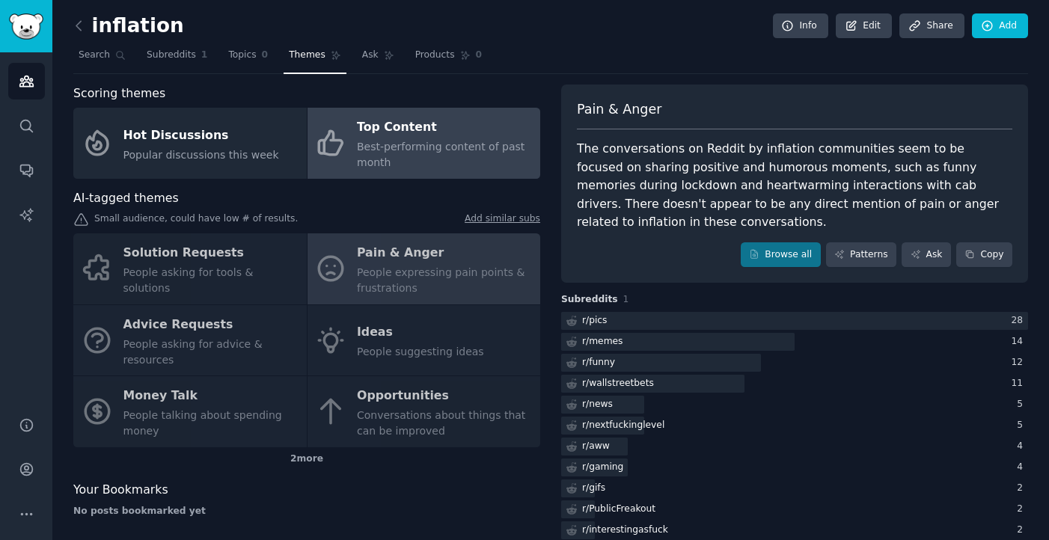
click at [382, 159] on span "Best-performing content of past month" at bounding box center [441, 155] width 168 height 28
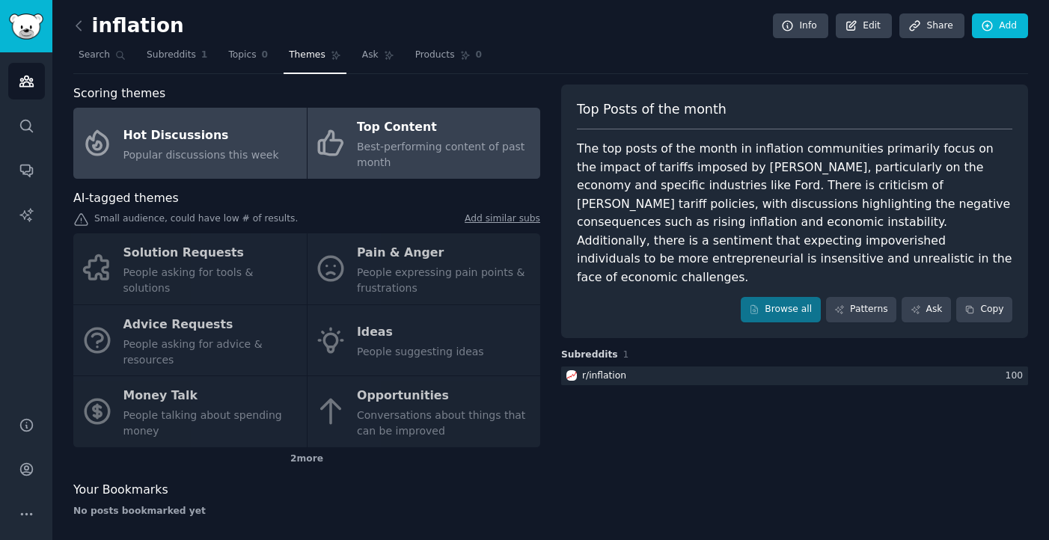
click at [204, 149] on span "Popular discussions this week" at bounding box center [201, 155] width 156 height 12
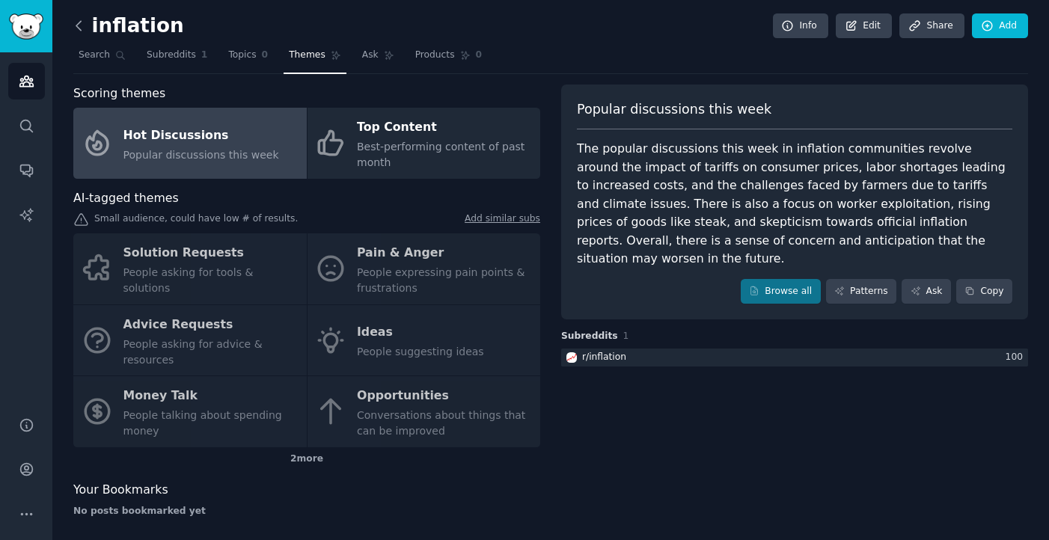
click at [84, 25] on icon at bounding box center [79, 26] width 16 height 16
